Goal: Navigation & Orientation: Find specific page/section

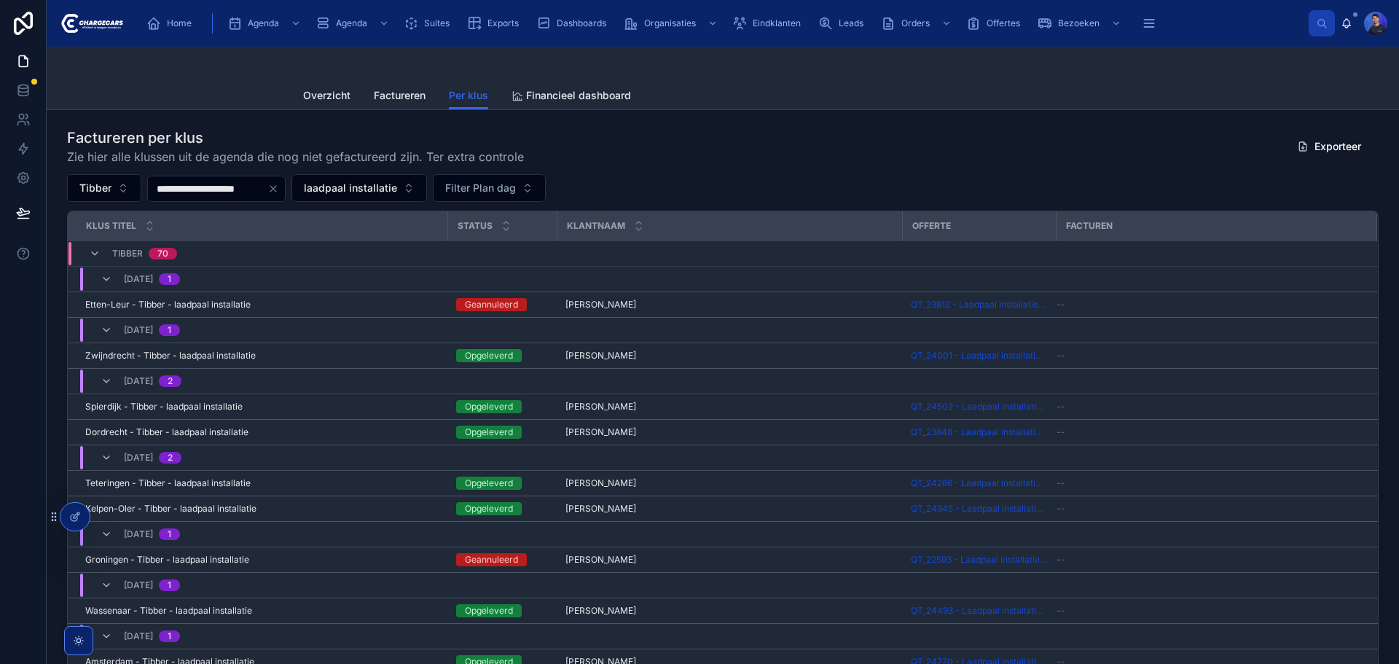
scroll to position [73, 0]
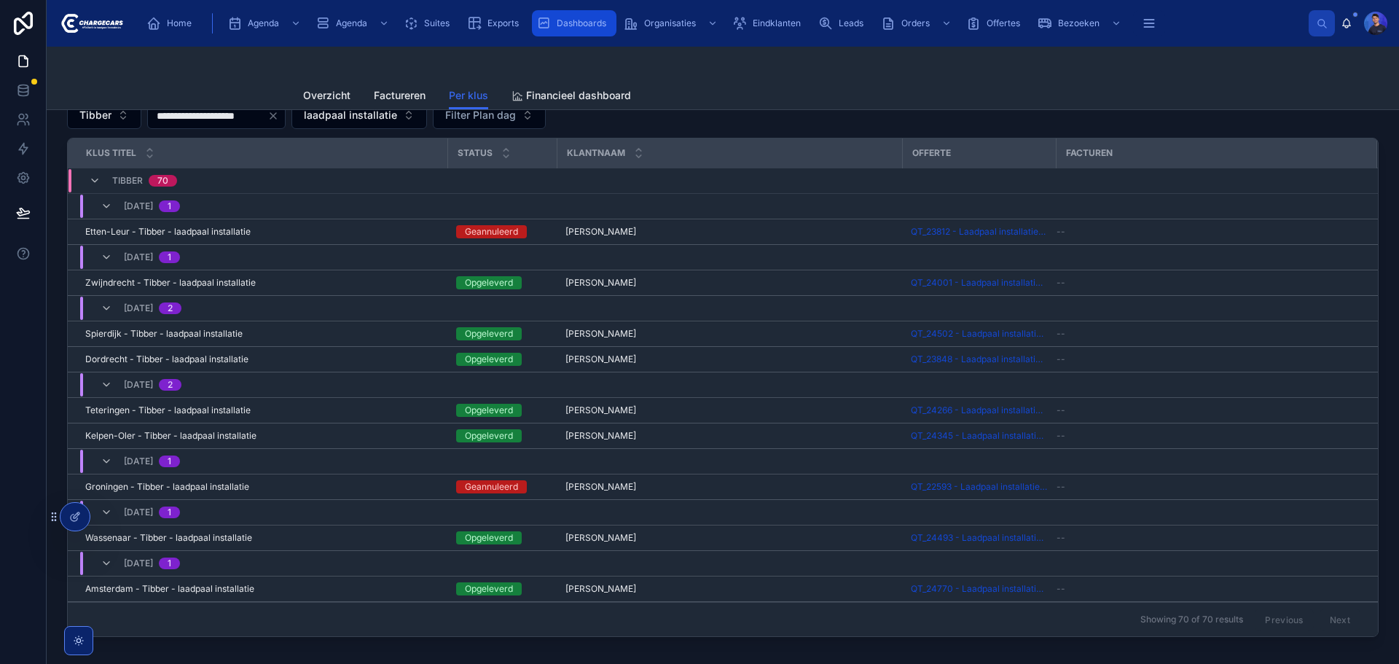
click at [570, 23] on span "Dashboards" at bounding box center [582, 23] width 50 height 12
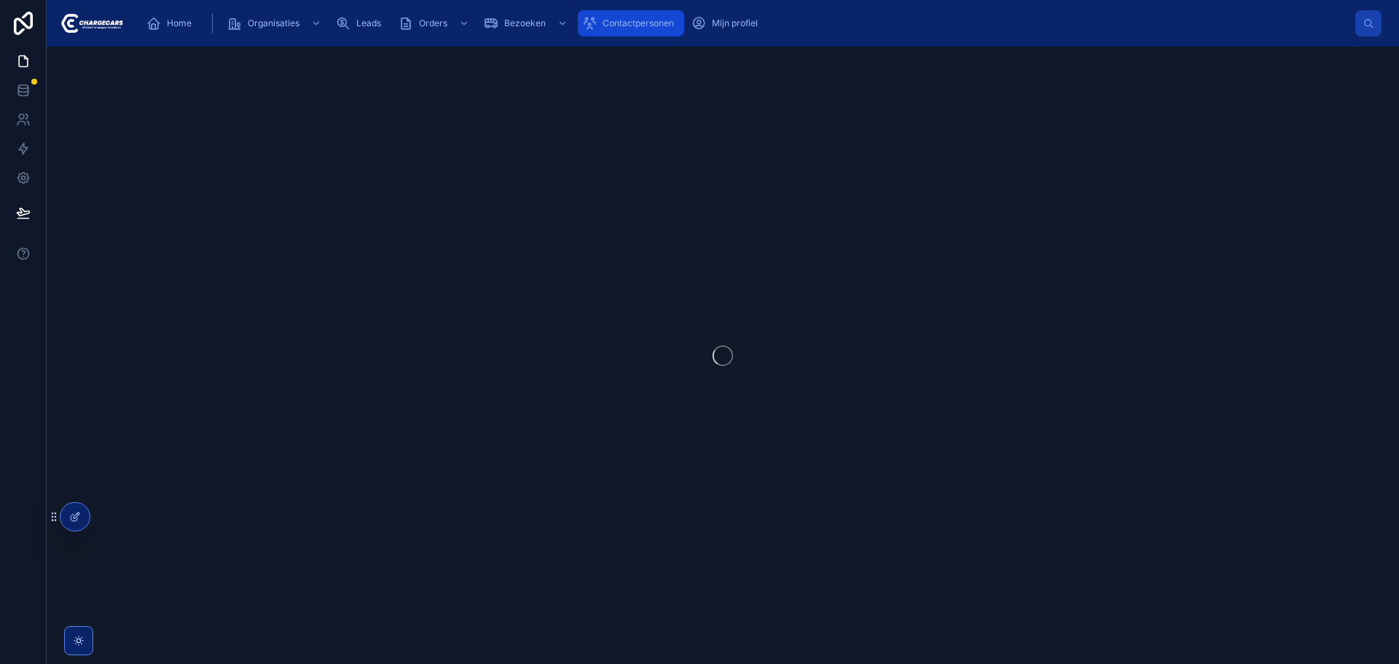
click at [637, 17] on div "Contactpersonen" at bounding box center [631, 23] width 98 height 23
click at [15, 92] on link at bounding box center [23, 90] width 46 height 29
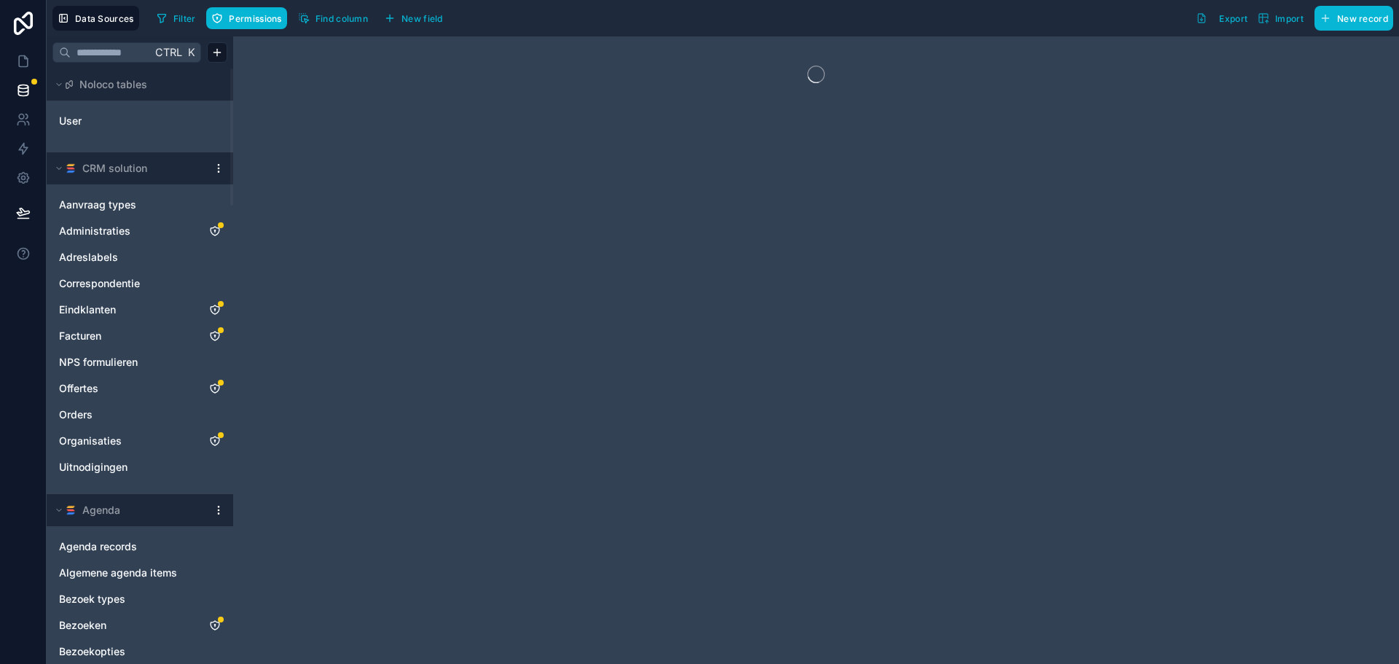
click at [211, 167] on div at bounding box center [218, 168] width 17 height 12
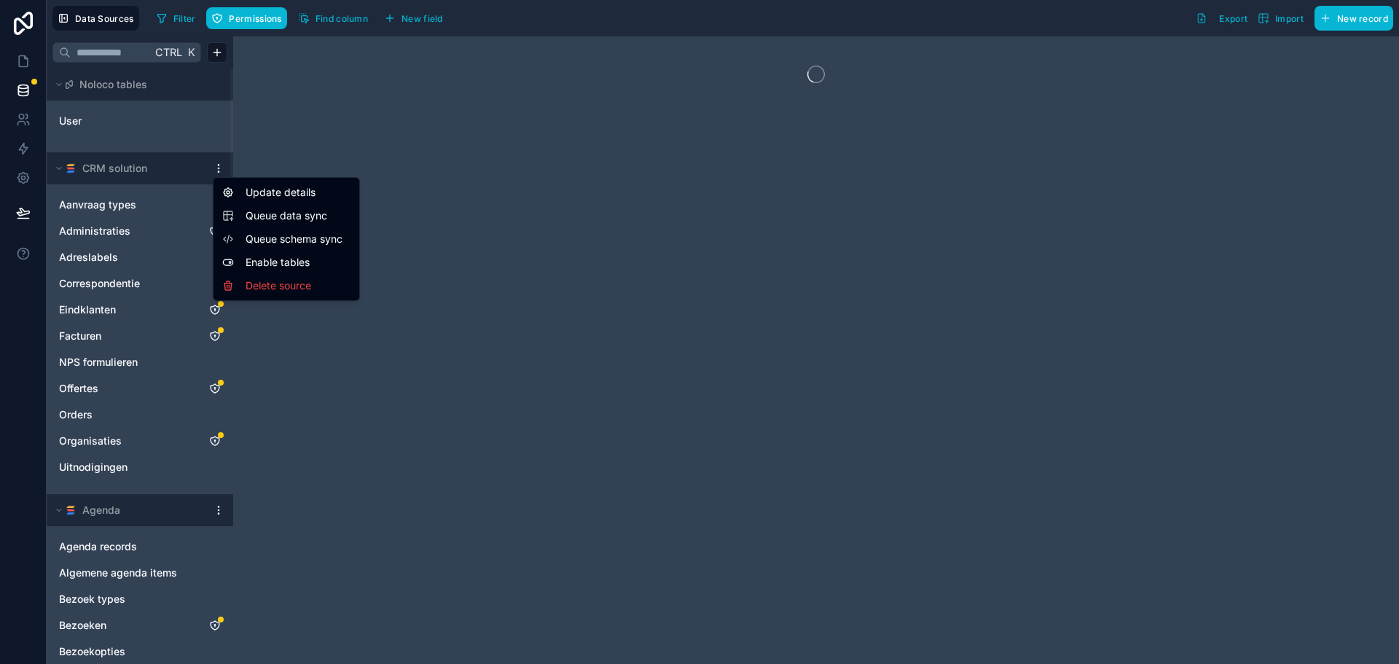
click at [216, 167] on html "Data Sources Filter Permissions Find column New field Export Import New record …" at bounding box center [699, 332] width 1399 height 664
click at [288, 218] on span "Queue data sync" at bounding box center [298, 215] width 105 height 15
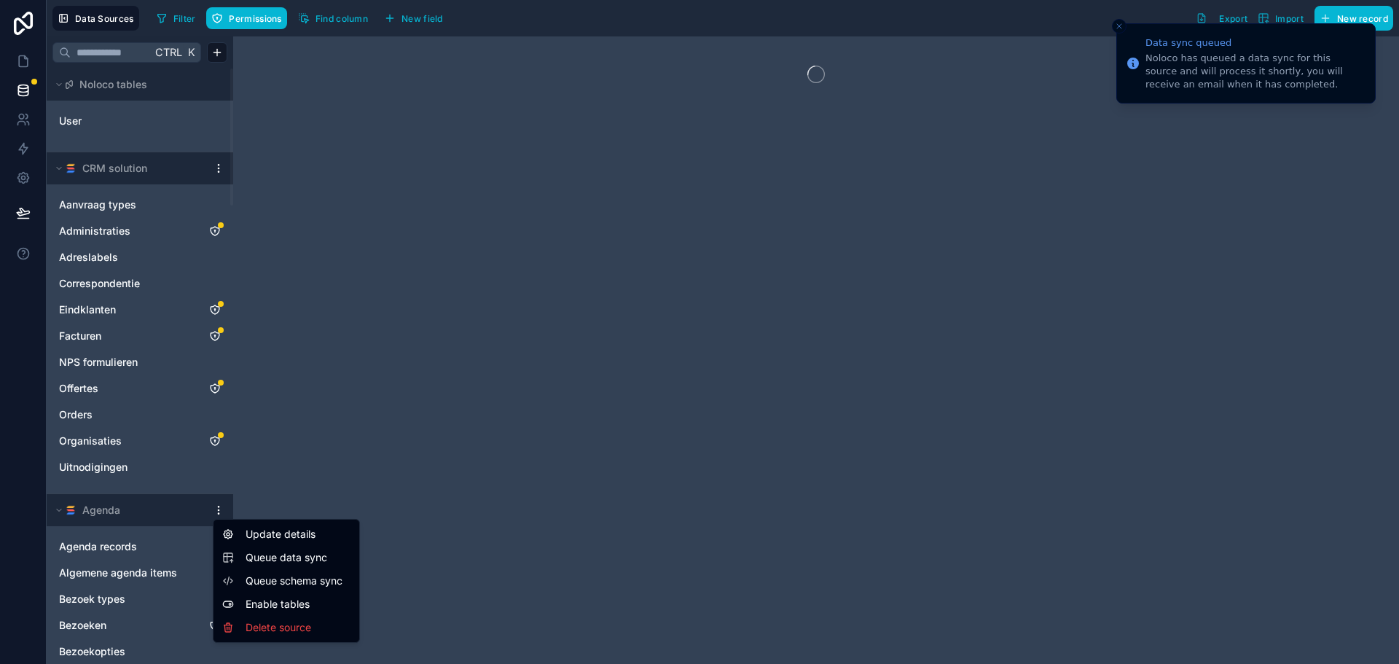
click at [219, 511] on html "Data sync queued Noloco has queued a data sync for this source and will process…" at bounding box center [699, 332] width 1399 height 664
click at [314, 560] on span "Queue data sync" at bounding box center [298, 557] width 105 height 15
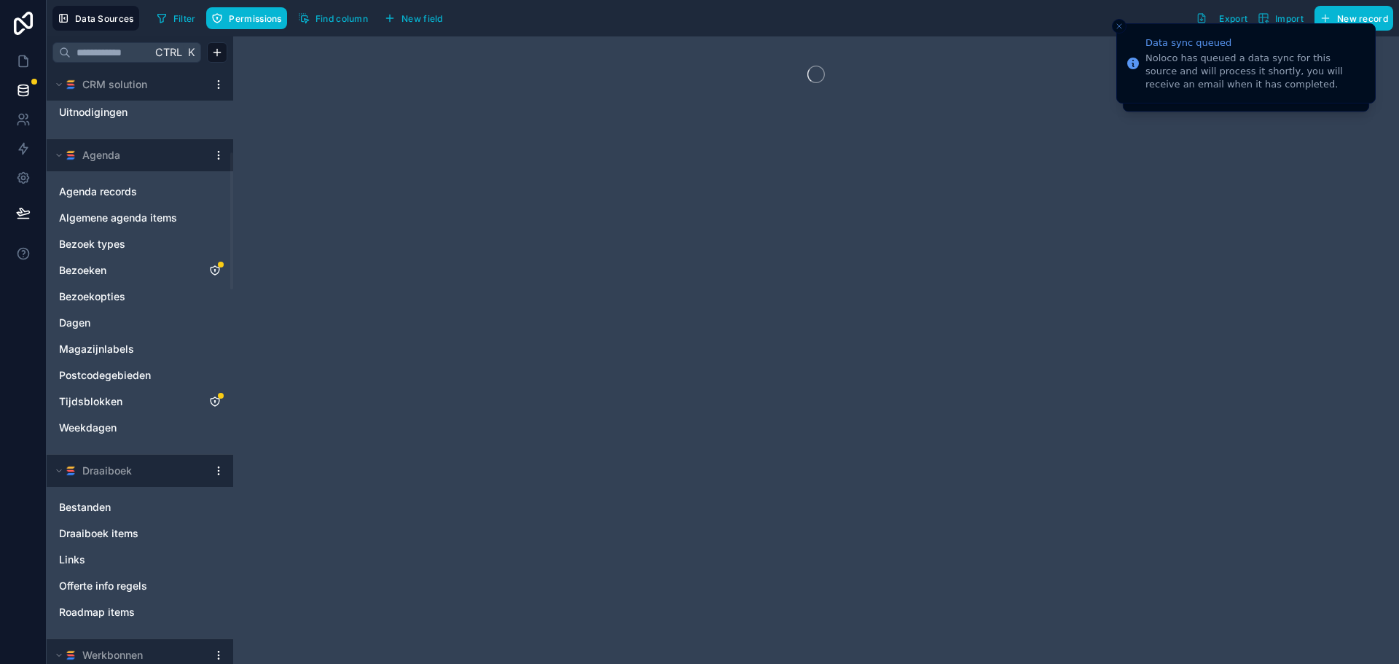
scroll to position [364, 0]
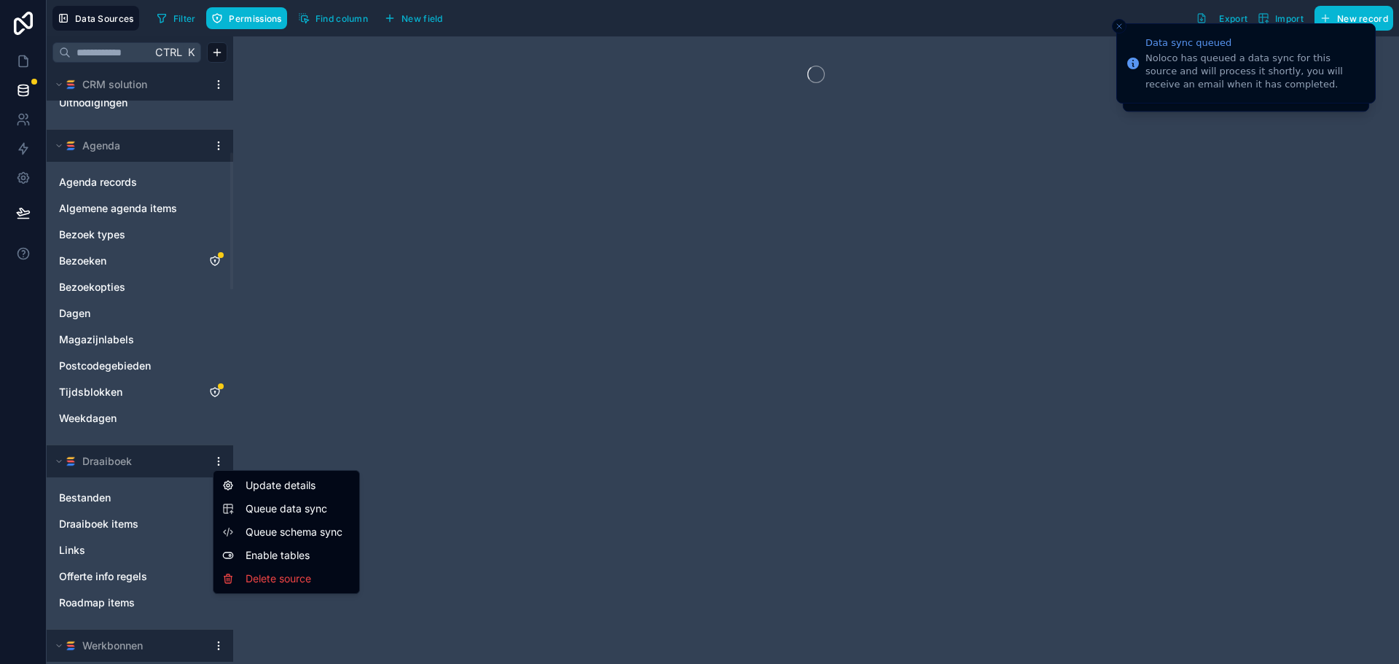
click at [220, 460] on html "Data sync queued Noloco has queued a data sync for this source and will process…" at bounding box center [699, 332] width 1399 height 664
click at [306, 503] on span "Queue data sync" at bounding box center [298, 508] width 105 height 15
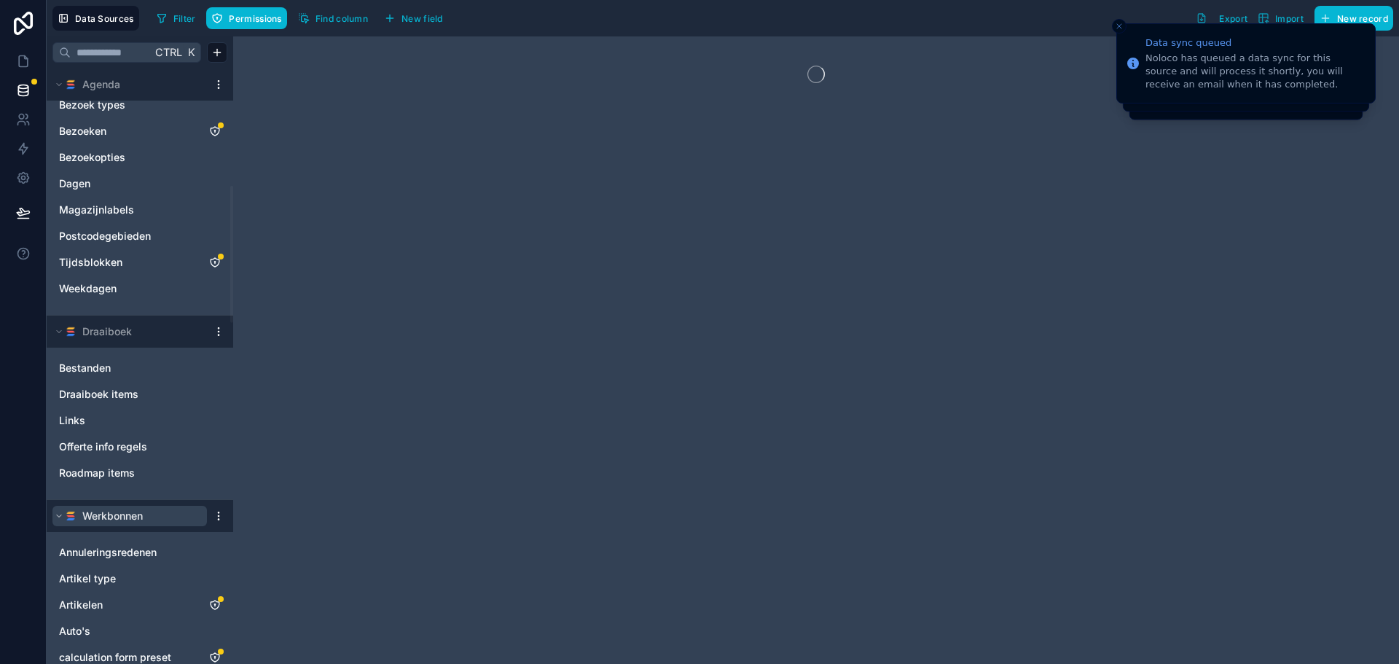
scroll to position [510, 0]
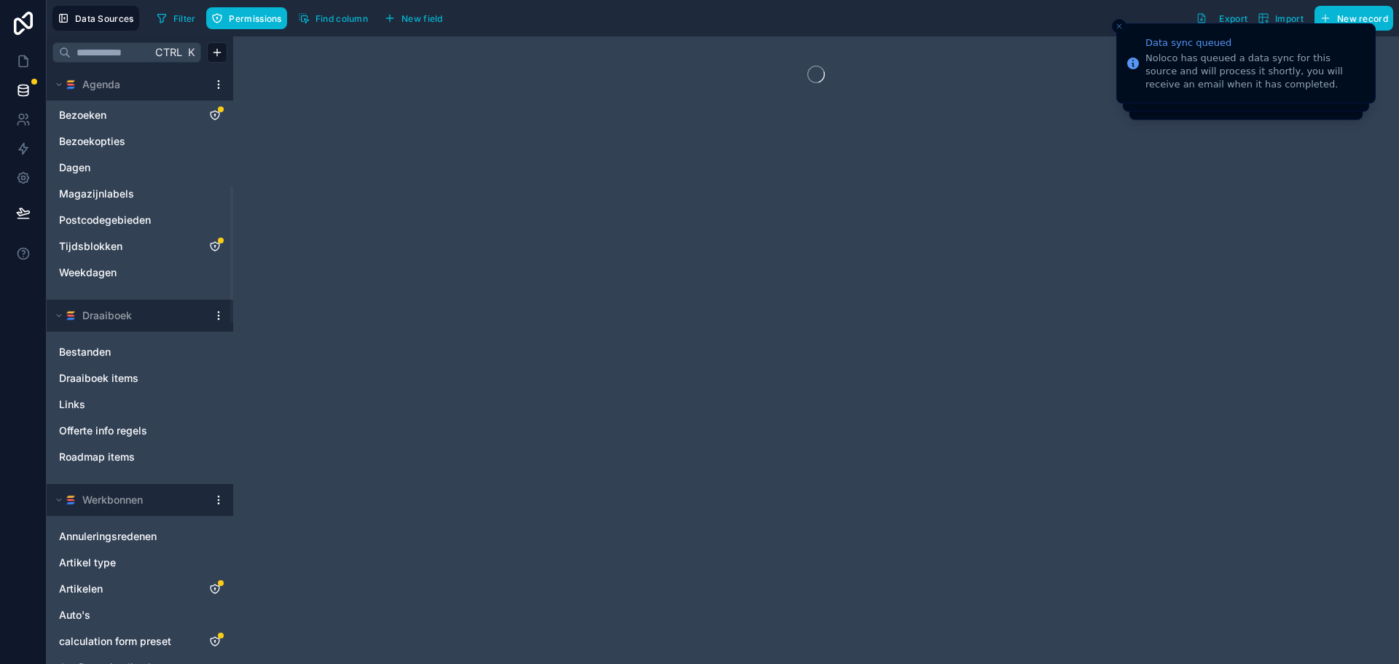
click at [214, 498] on html "Data sync queued Noloco has queued a data sync for this source and will process…" at bounding box center [699, 332] width 1399 height 664
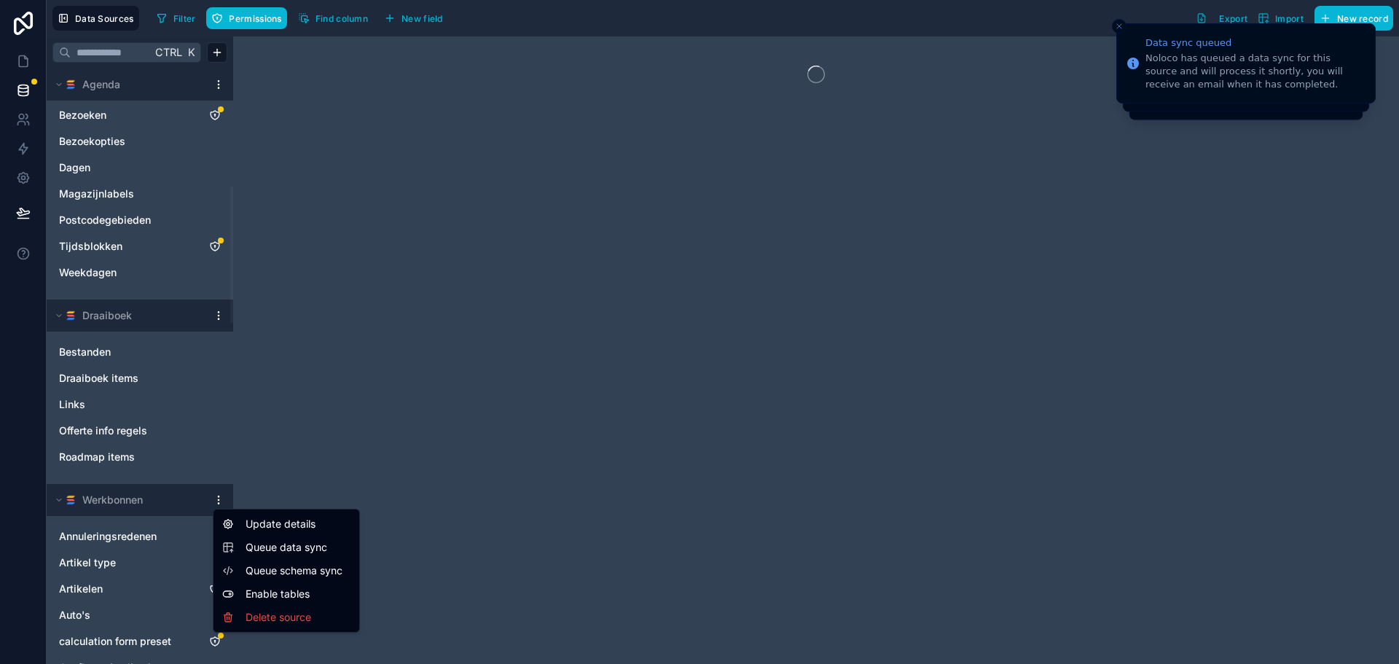
click at [287, 544] on span "Queue data sync" at bounding box center [298, 547] width 105 height 15
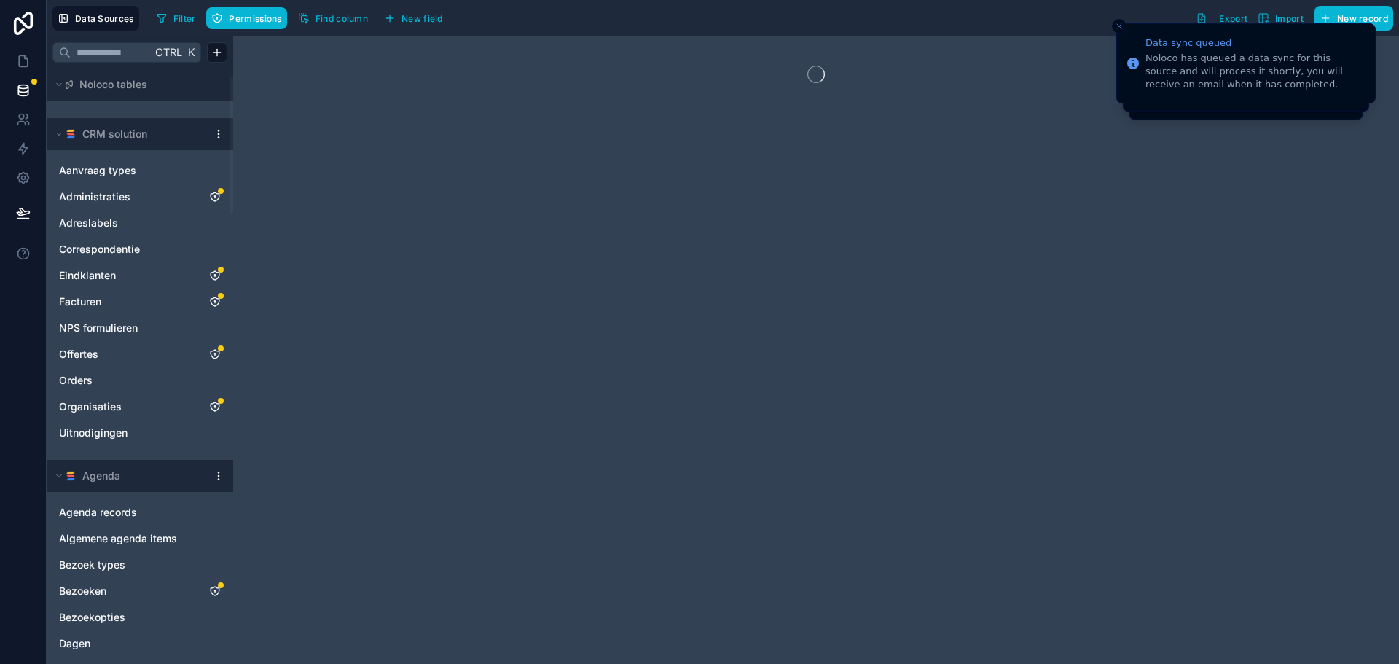
scroll to position [0, 0]
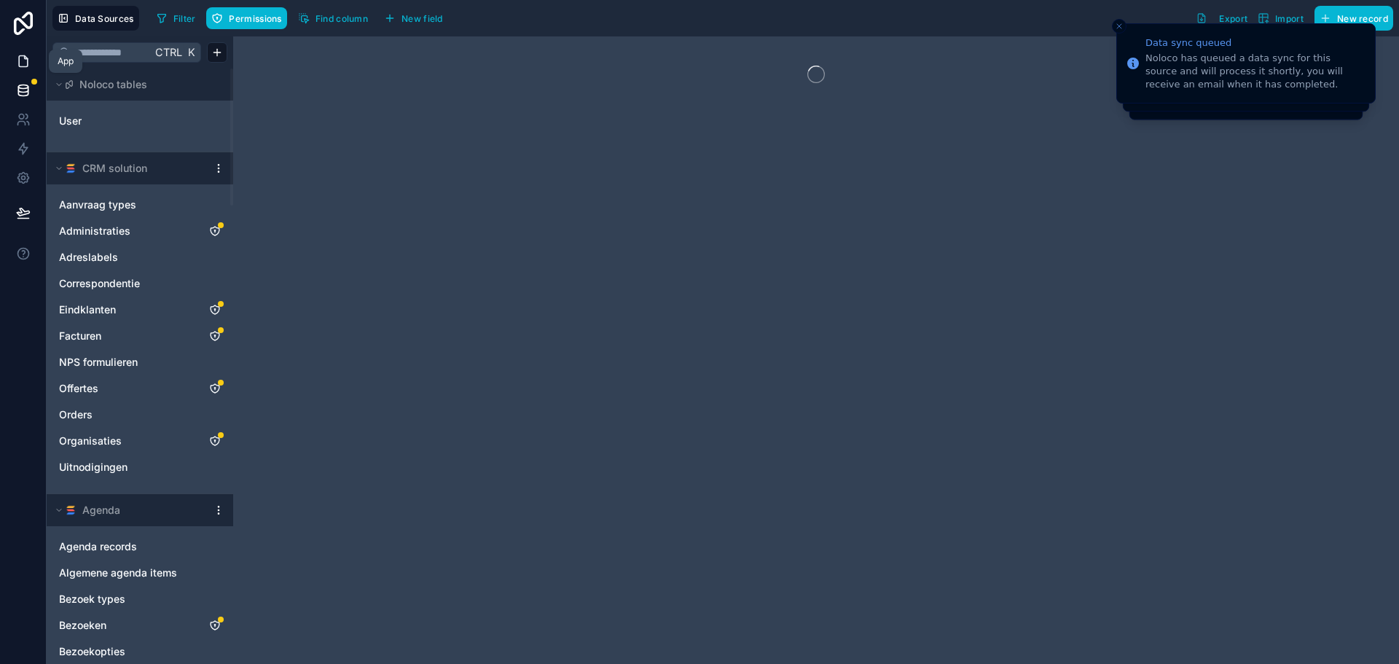
click at [37, 55] on link at bounding box center [23, 61] width 46 height 29
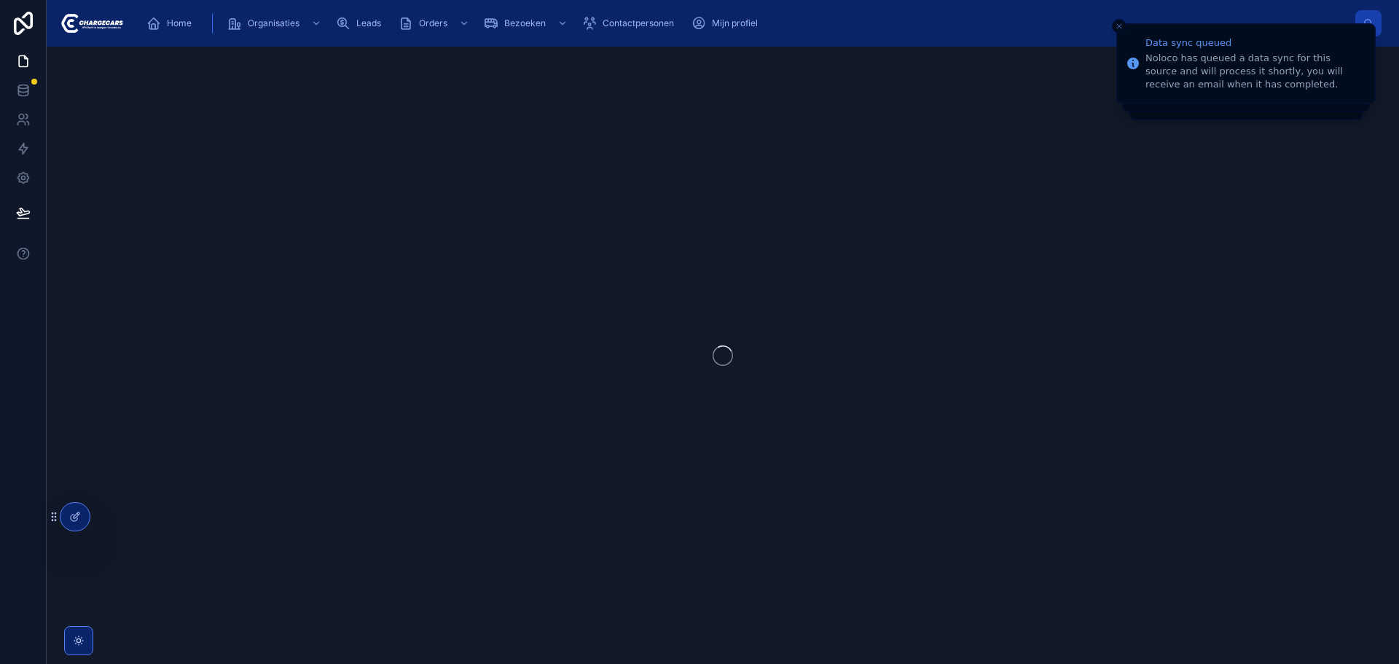
click at [984, 28] on div "Home Organisaties Leads Orders Bezoeken Contactpersonen Mijn profiel" at bounding box center [745, 23] width 1220 height 32
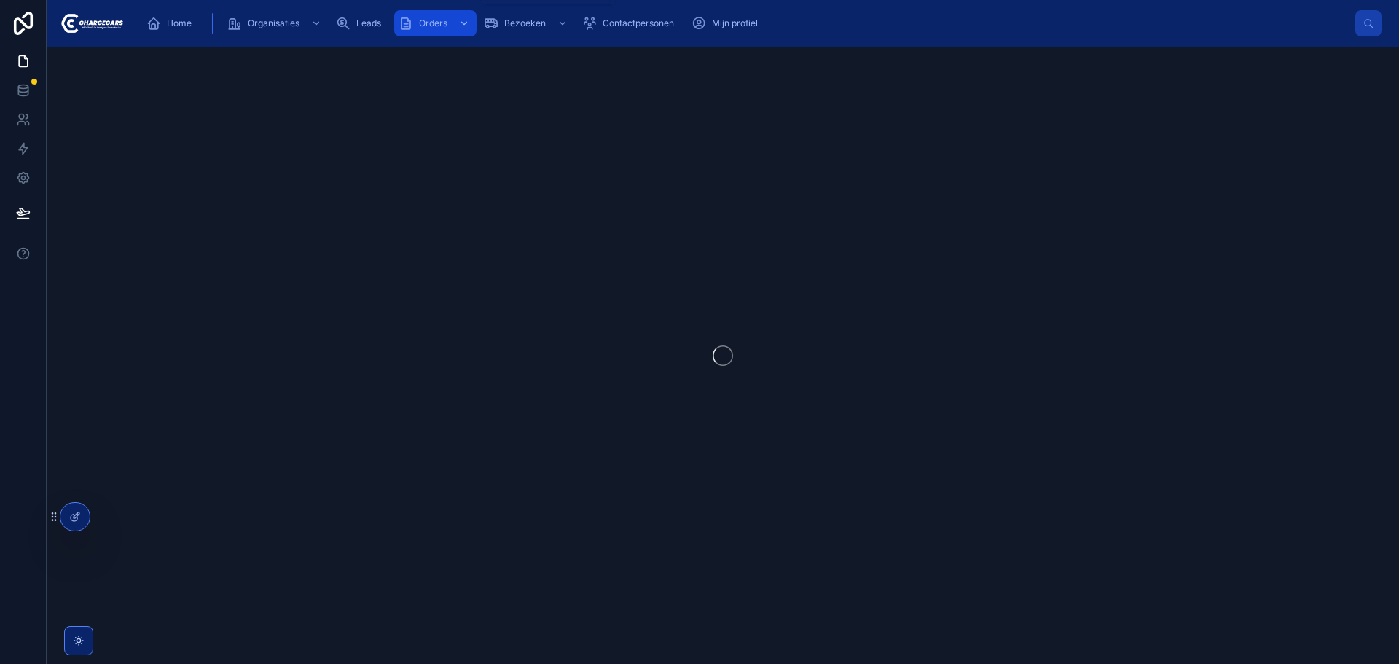
click at [422, 28] on span "Orders" at bounding box center [433, 23] width 28 height 12
click at [528, 36] on link "Bezoeken" at bounding box center [526, 23] width 95 height 26
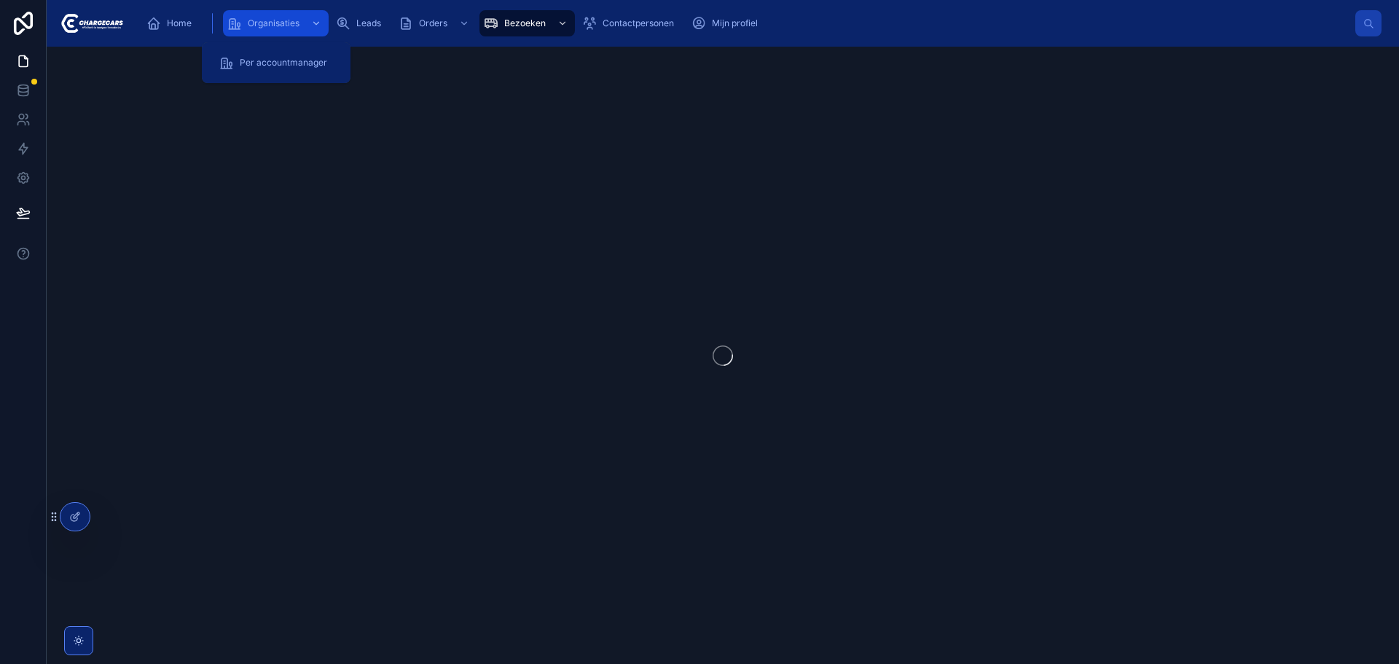
click at [274, 23] on span "Organisaties" at bounding box center [274, 23] width 52 height 12
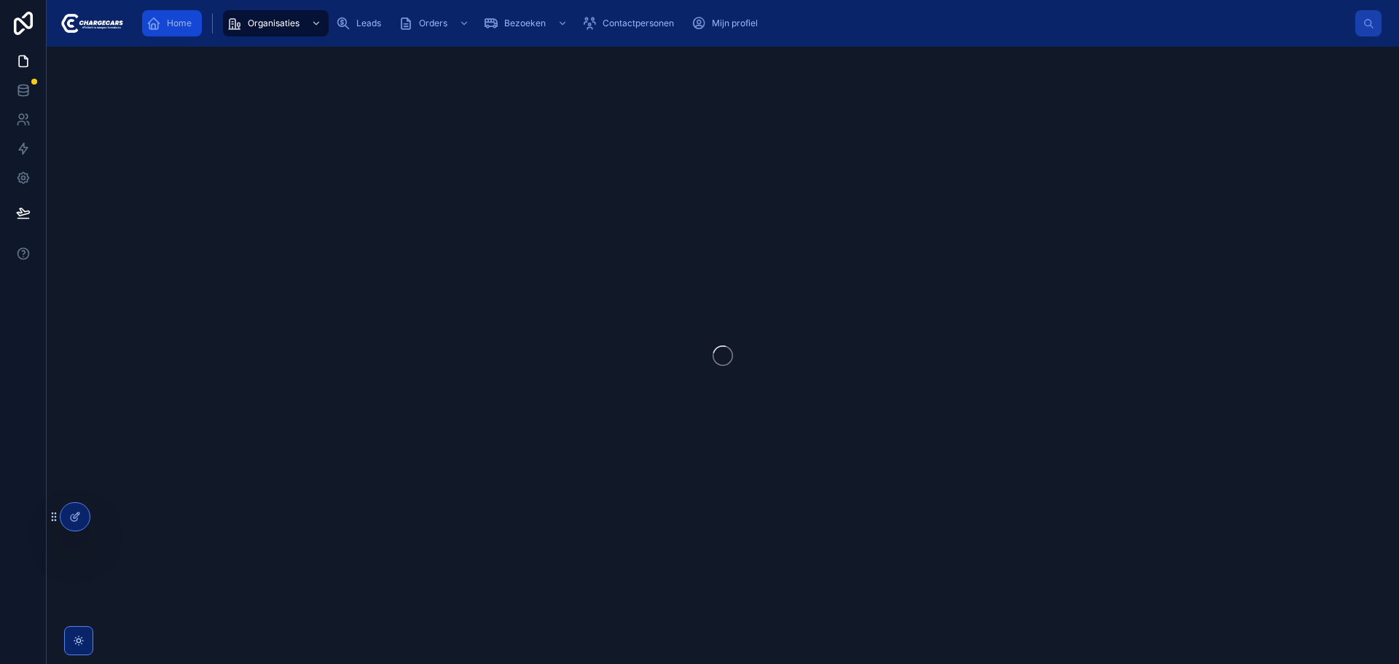
click at [168, 19] on span "Home" at bounding box center [179, 23] width 25 height 12
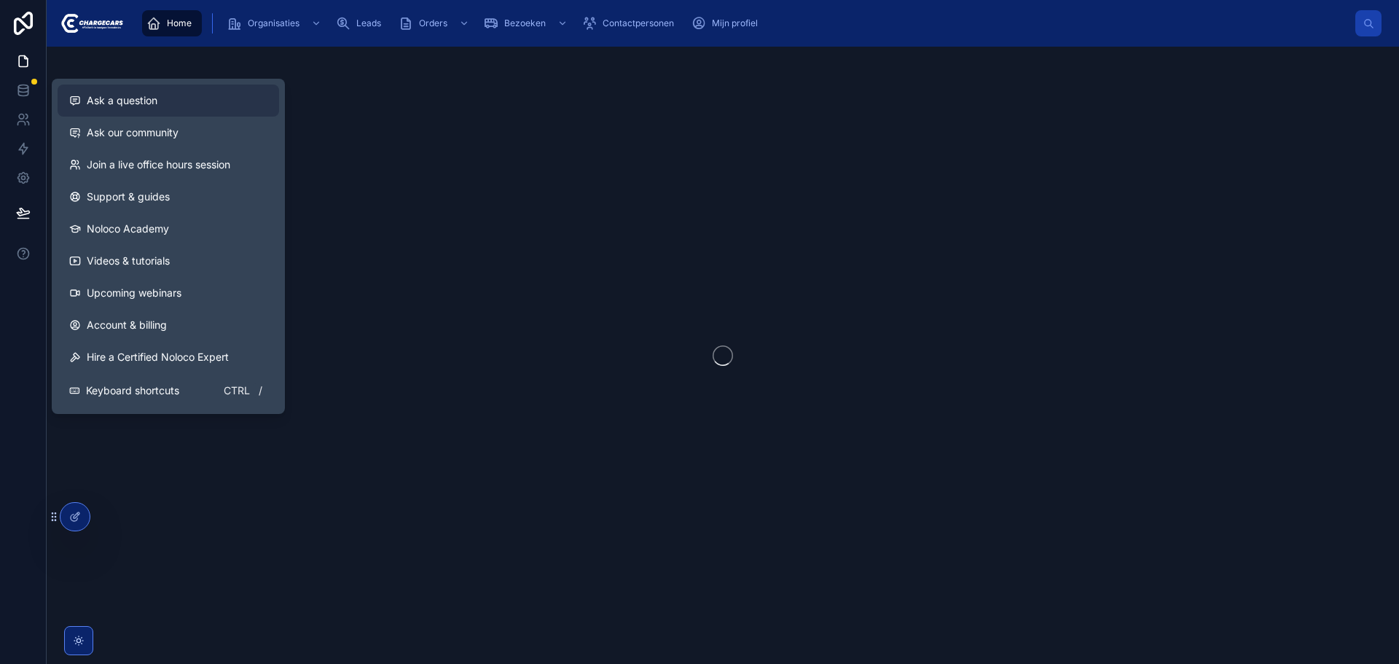
click at [144, 105] on span "Ask a question" at bounding box center [122, 100] width 71 height 15
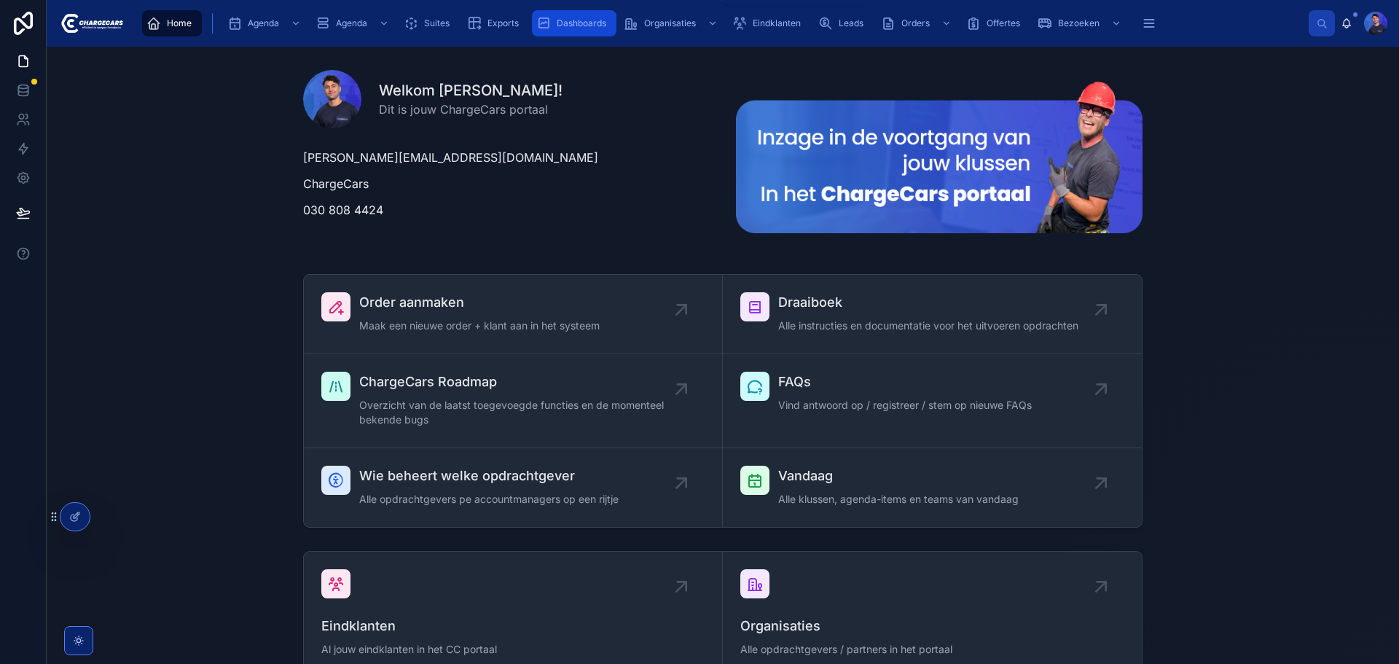
click at [569, 26] on span "Dashboards" at bounding box center [582, 23] width 50 height 12
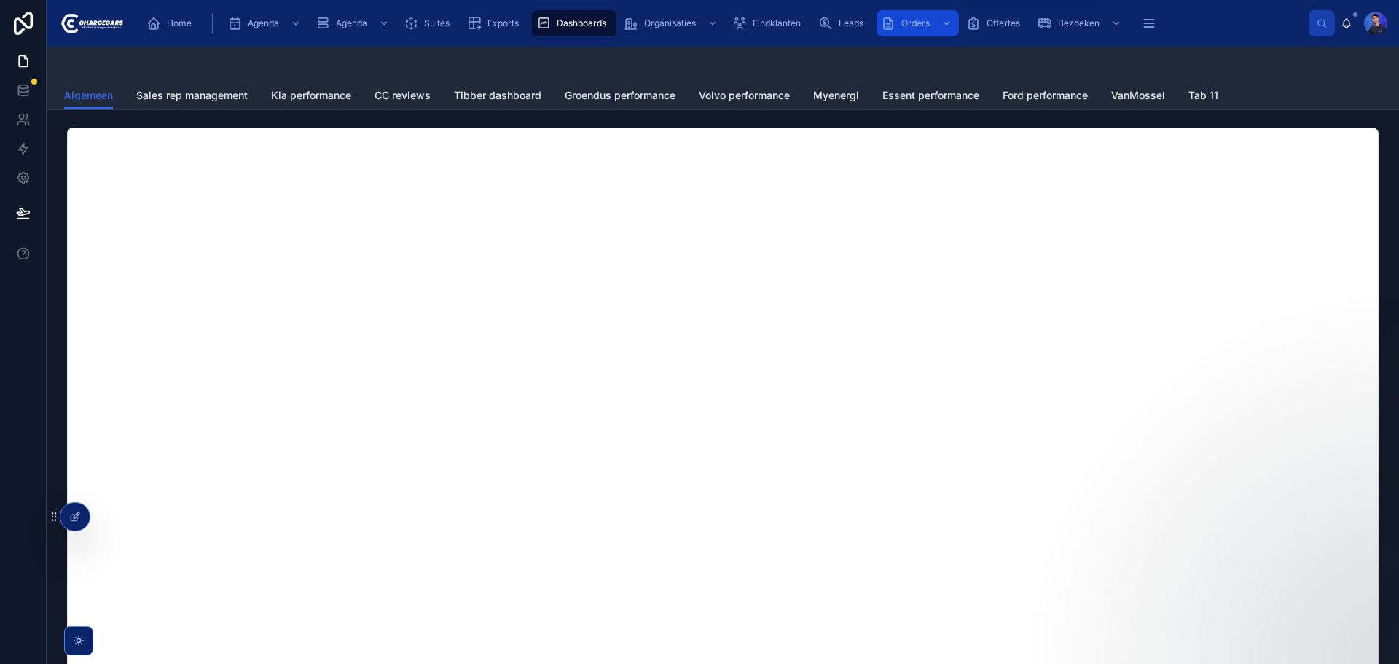
click at [895, 22] on icon "scrollable content" at bounding box center [888, 23] width 15 height 15
